Goal: Task Accomplishment & Management: Complete application form

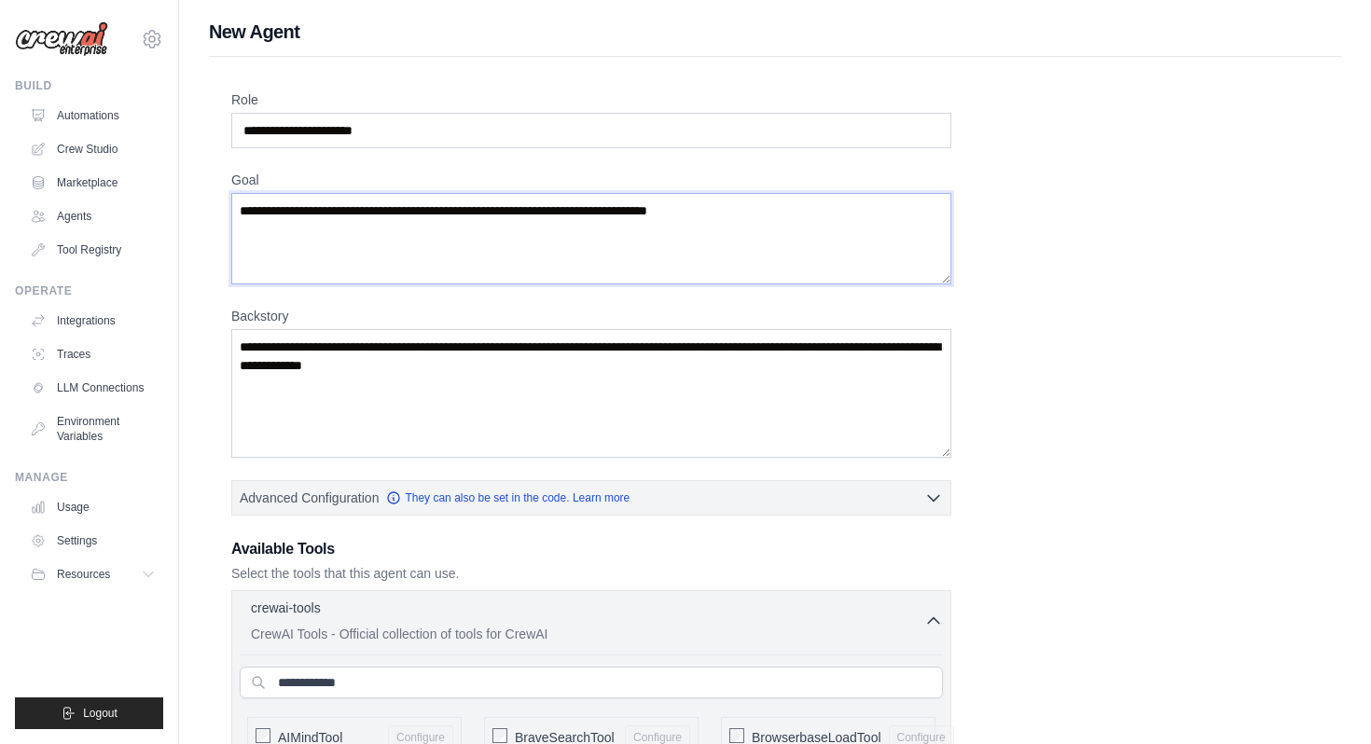
click at [720, 252] on textarea "Goal" at bounding box center [591, 238] width 720 height 91
drag, startPoint x: 763, startPoint y: 226, endPoint x: 738, endPoint y: 214, distance: 27.6
click at [743, 218] on textarea "Goal" at bounding box center [591, 238] width 720 height 91
click at [738, 214] on textarea "Goal" at bounding box center [591, 238] width 720 height 91
drag, startPoint x: 738, startPoint y: 214, endPoint x: 306, endPoint y: 248, distance: 433.0
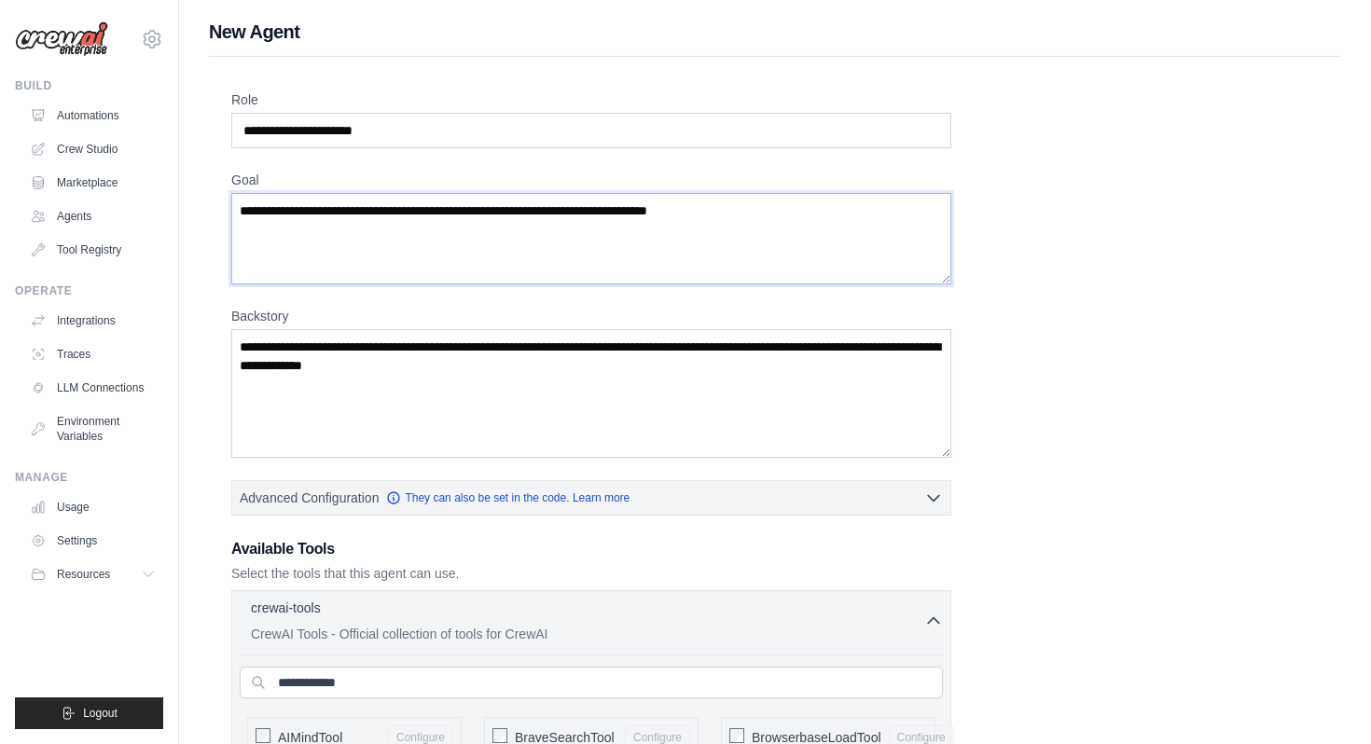
click at [306, 248] on textarea "Goal" at bounding box center [591, 238] width 720 height 91
click at [353, 131] on input "Role" at bounding box center [591, 130] width 720 height 35
type input "*"
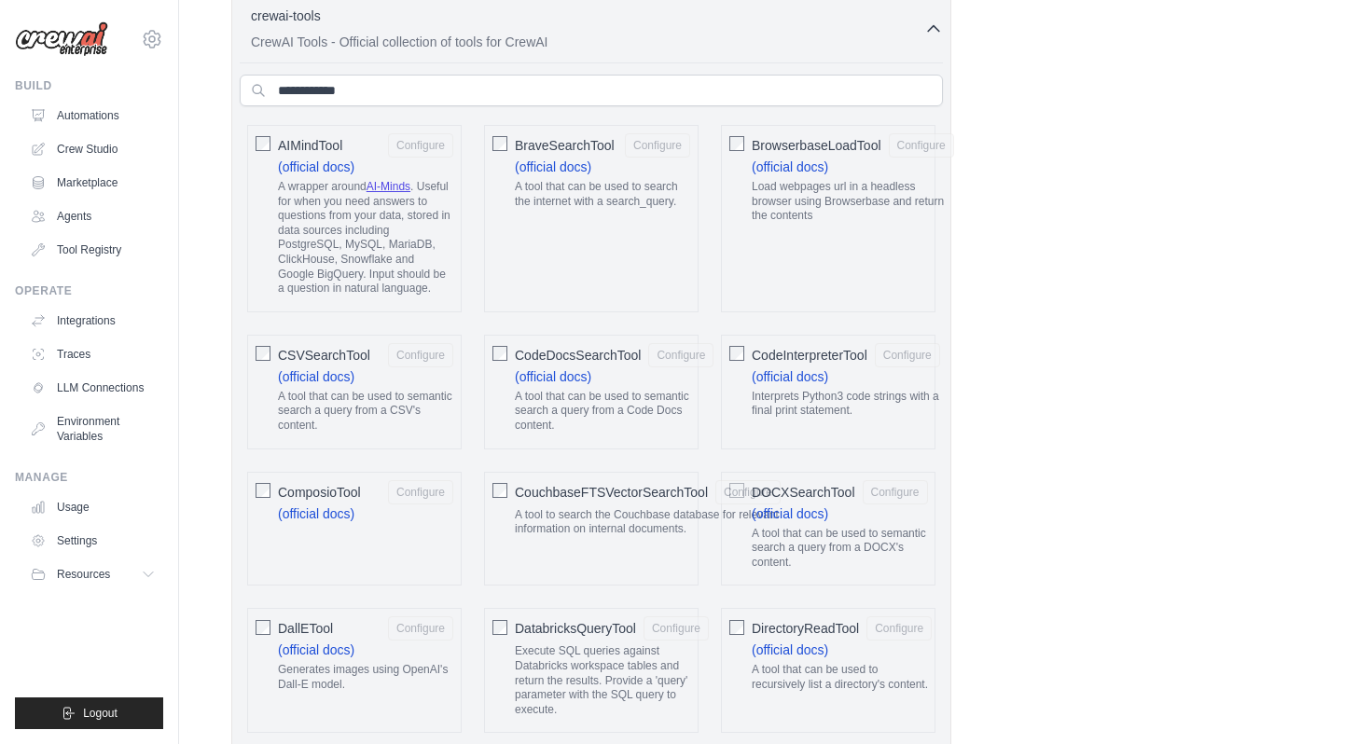
scroll to position [594, 0]
click at [403, 89] on input "text" at bounding box center [591, 89] width 703 height 32
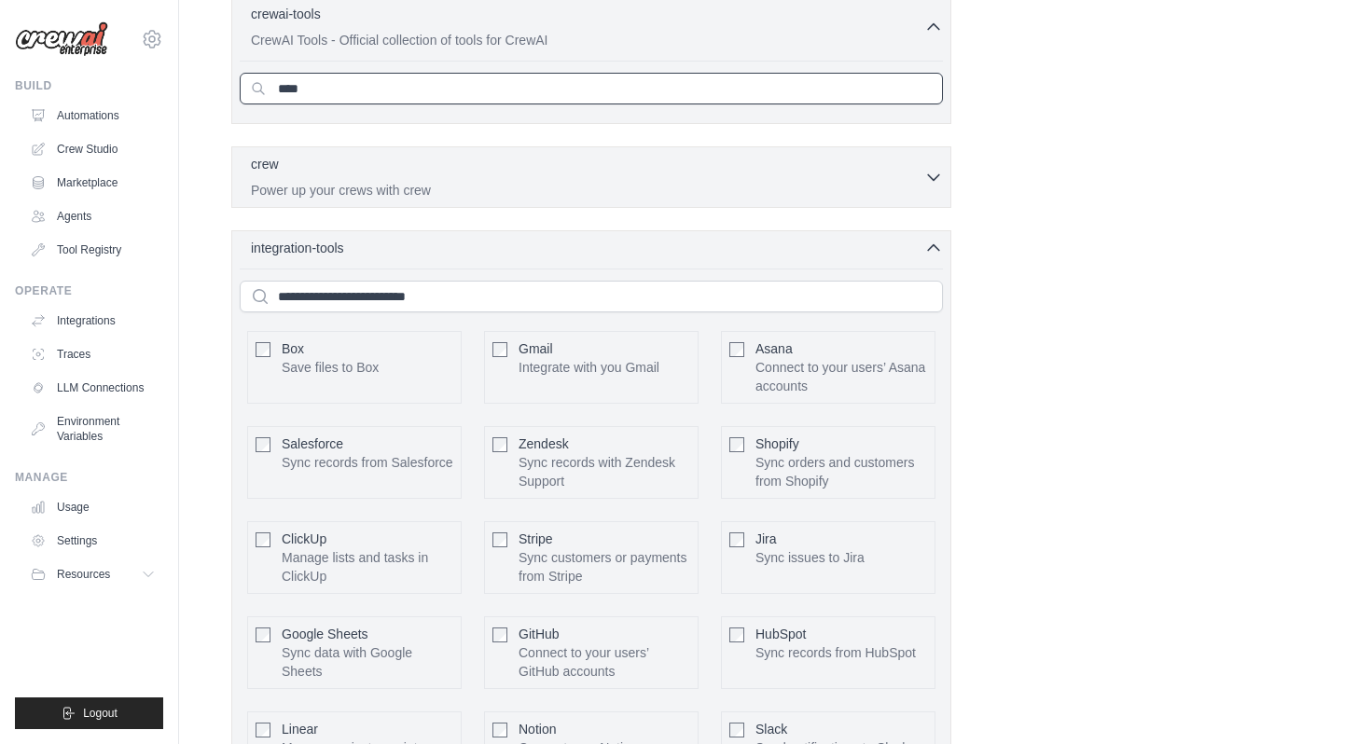
type input "****"
click at [367, 295] on input "text" at bounding box center [591, 297] width 703 height 32
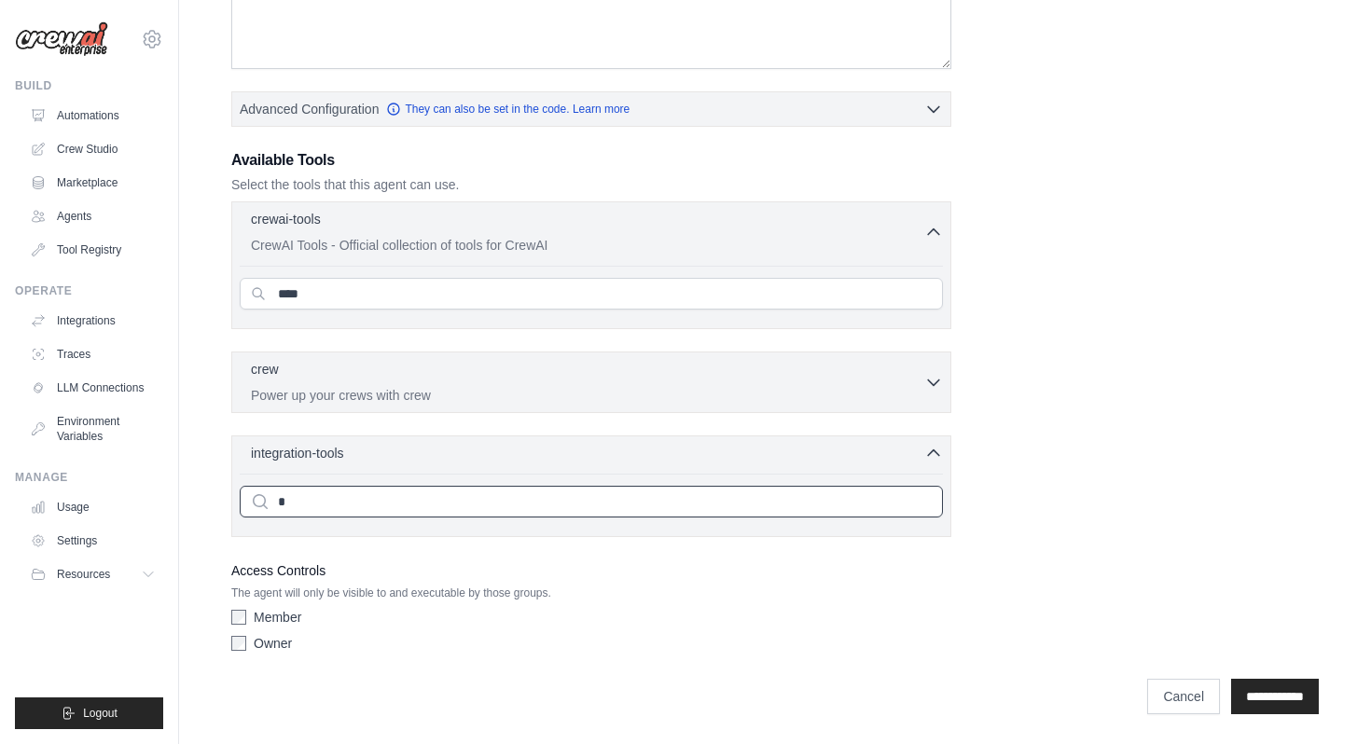
scroll to position [476, 0]
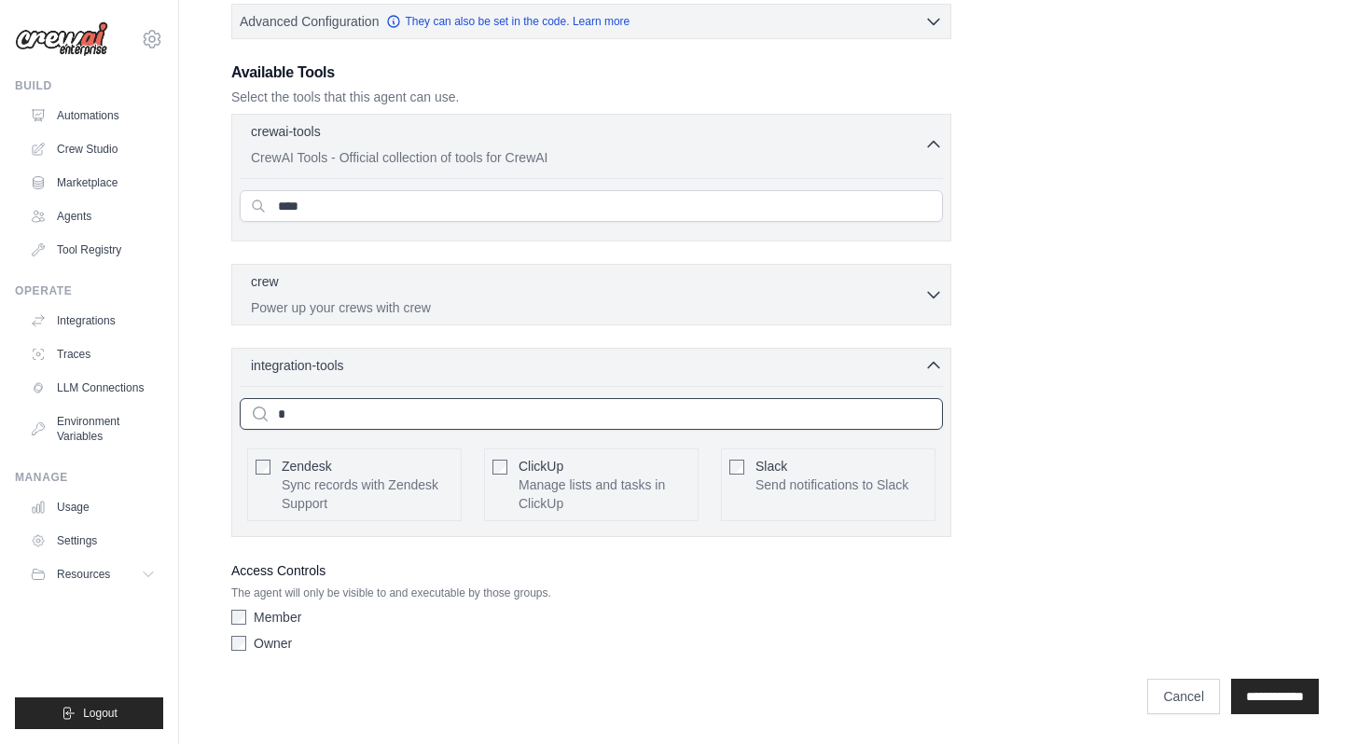
type input "*"
click at [362, 200] on input "****" at bounding box center [591, 206] width 703 height 32
type input "*"
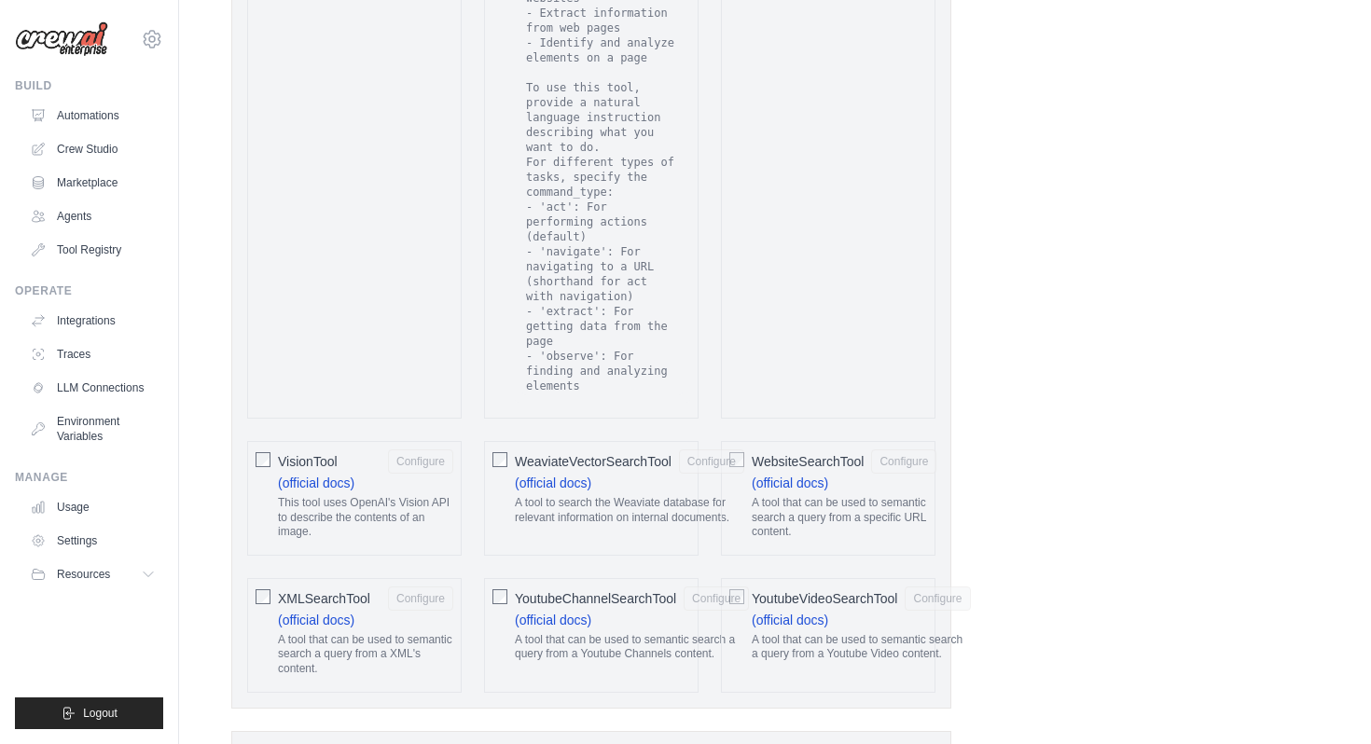
scroll to position [4035, 0]
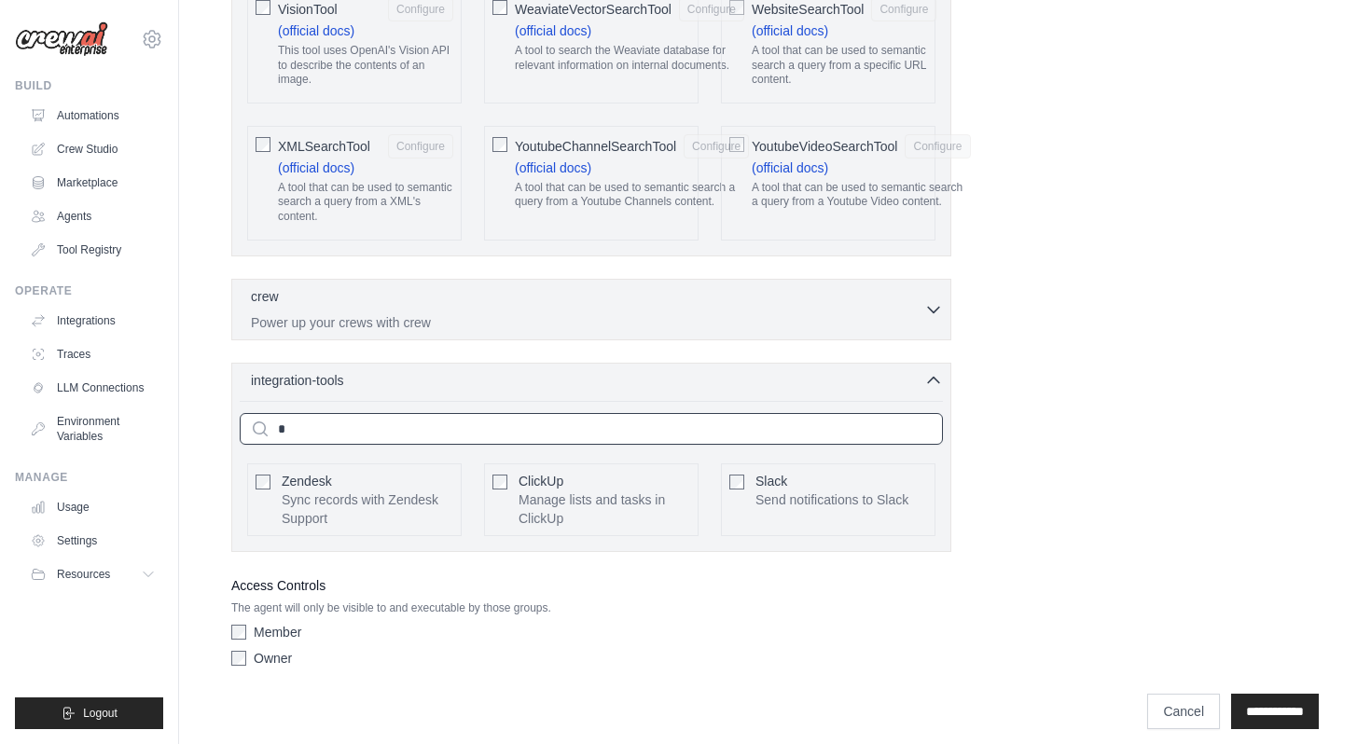
click at [358, 427] on input "*" at bounding box center [591, 429] width 703 height 32
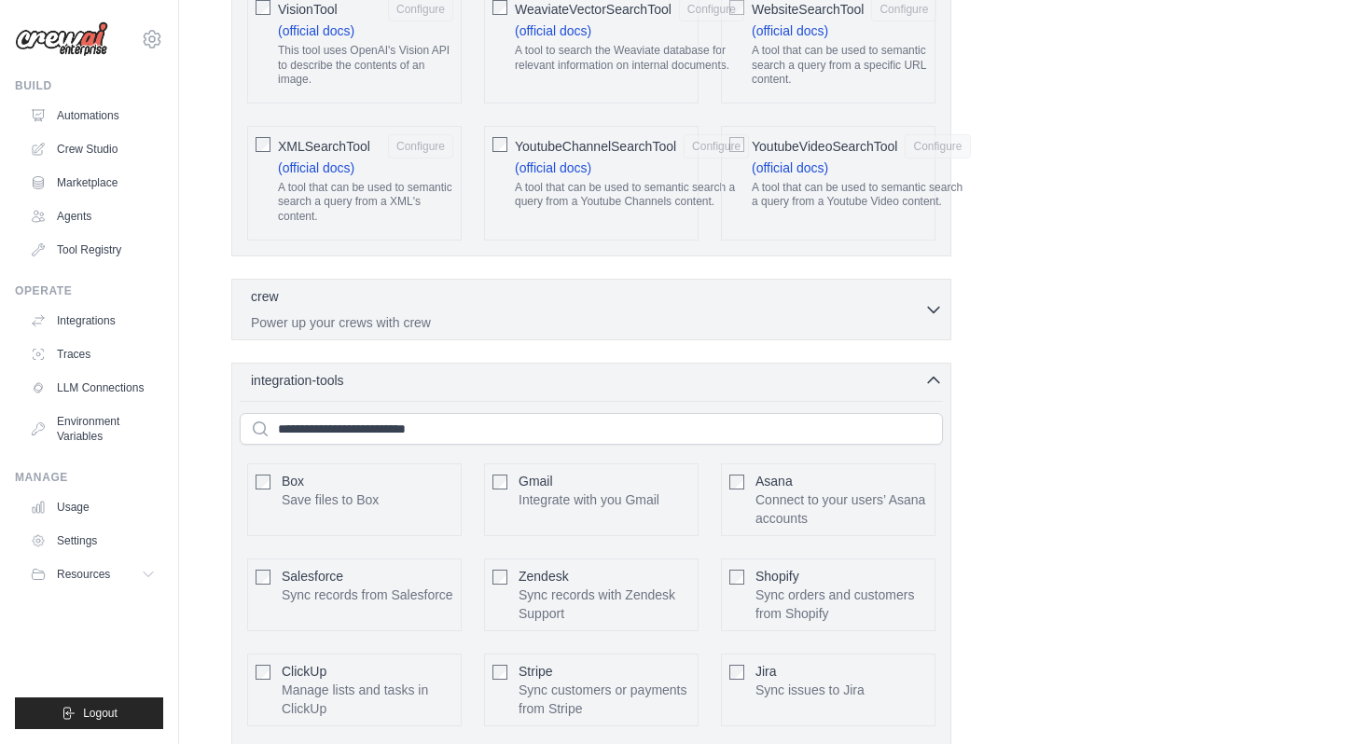
click at [463, 289] on div "crew 0 selected" at bounding box center [587, 297] width 673 height 22
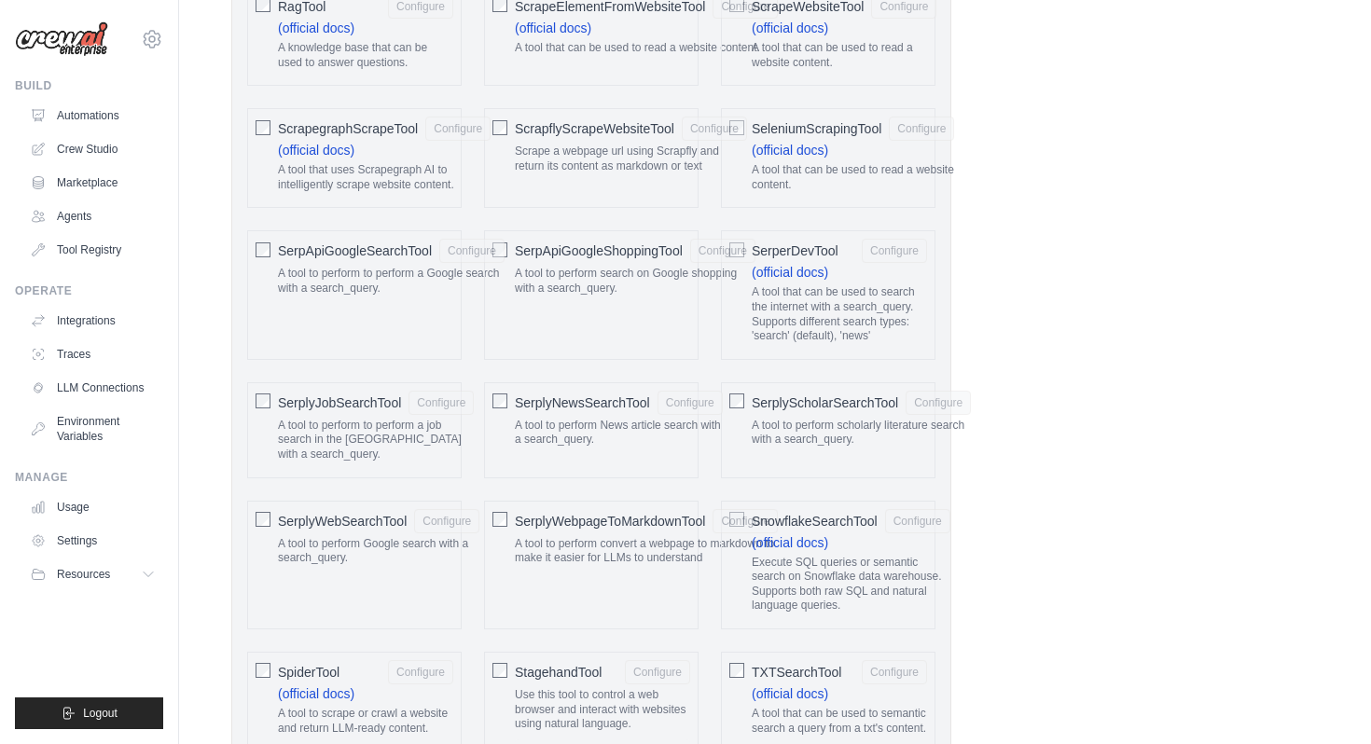
scroll to position [2680, 0]
